Goal: Task Accomplishment & Management: Use online tool/utility

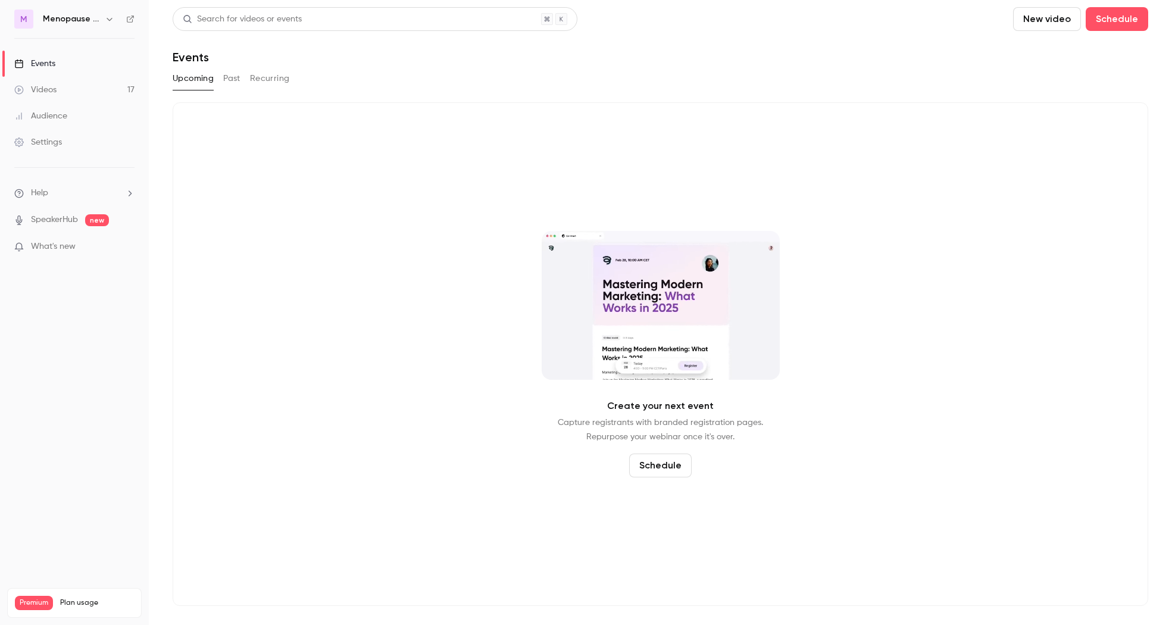
click at [61, 83] on link "Videos 17" at bounding box center [74, 90] width 149 height 26
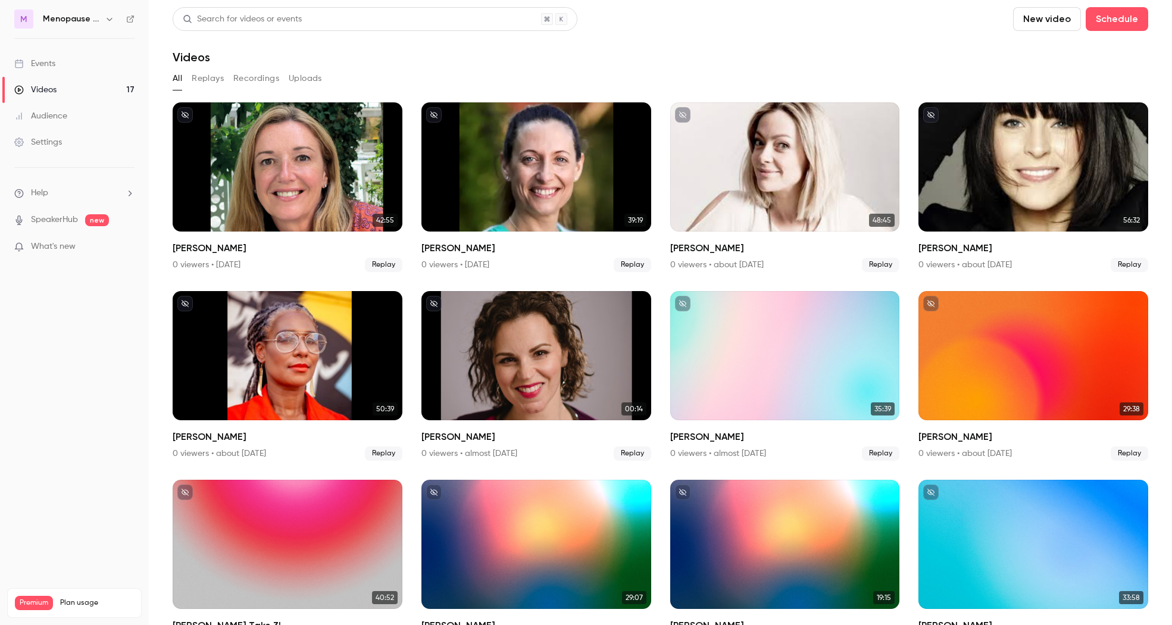
click at [110, 17] on icon "button" at bounding box center [110, 19] width 10 height 10
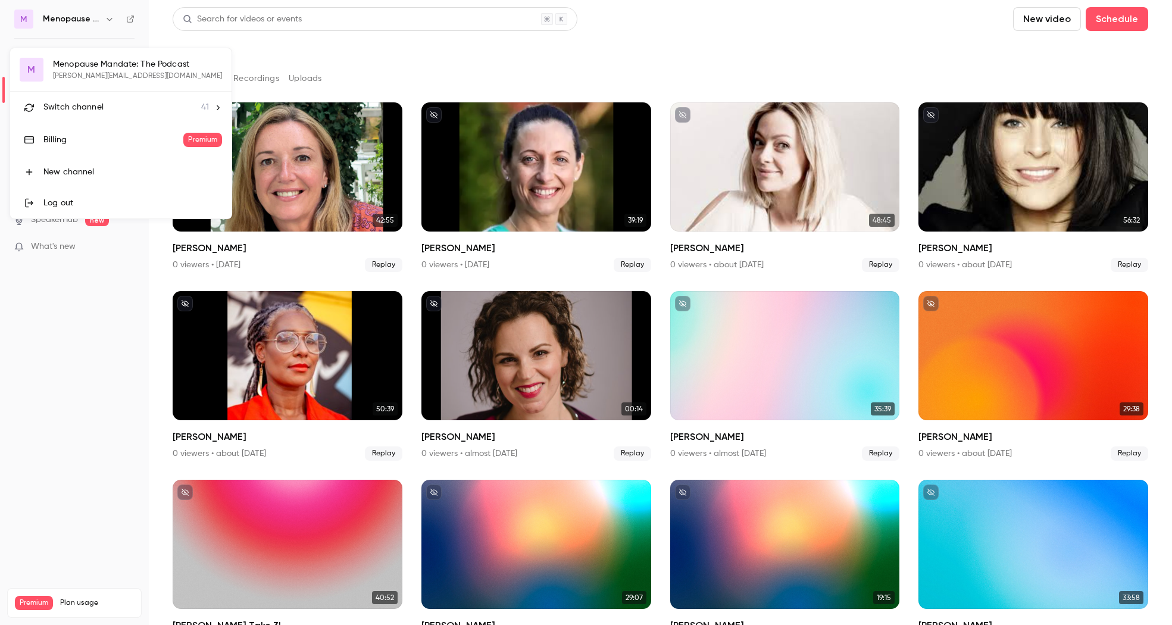
click at [107, 107] on div "Switch channel 41" at bounding box center [125, 107] width 165 height 13
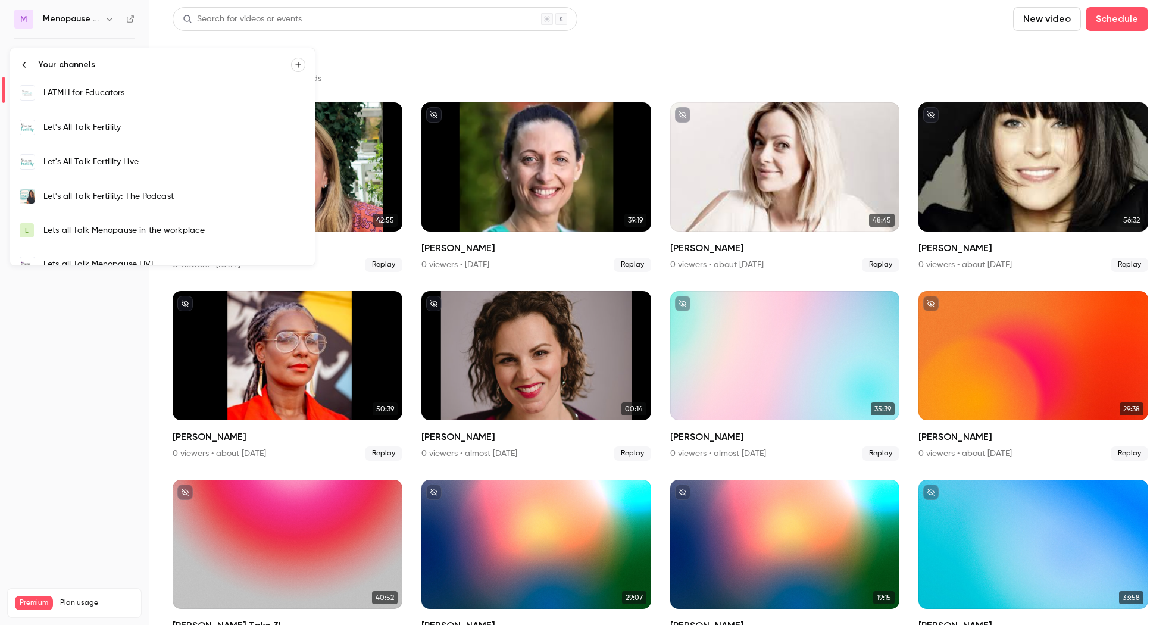
scroll to position [270, 0]
click at [143, 170] on div "Let's All Talk Fertility Live" at bounding box center [174, 166] width 262 height 12
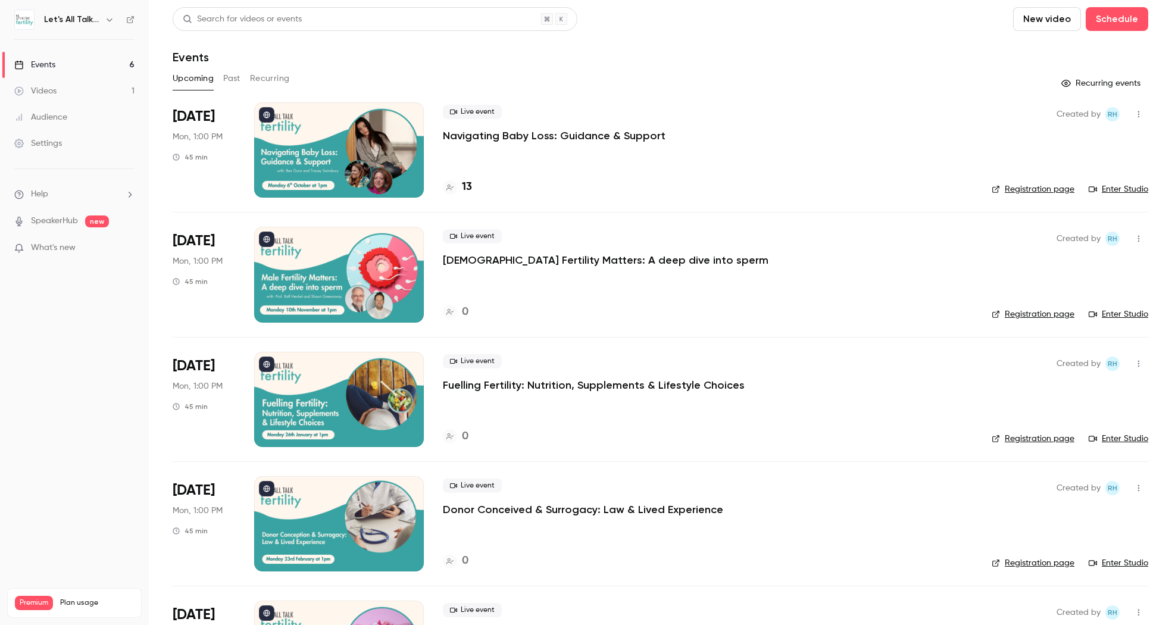
click at [349, 153] on div at bounding box center [339, 149] width 170 height 95
click at [1125, 187] on link "Enter Studio" at bounding box center [1119, 189] width 60 height 12
